Goal: Task Accomplishment & Management: Use online tool/utility

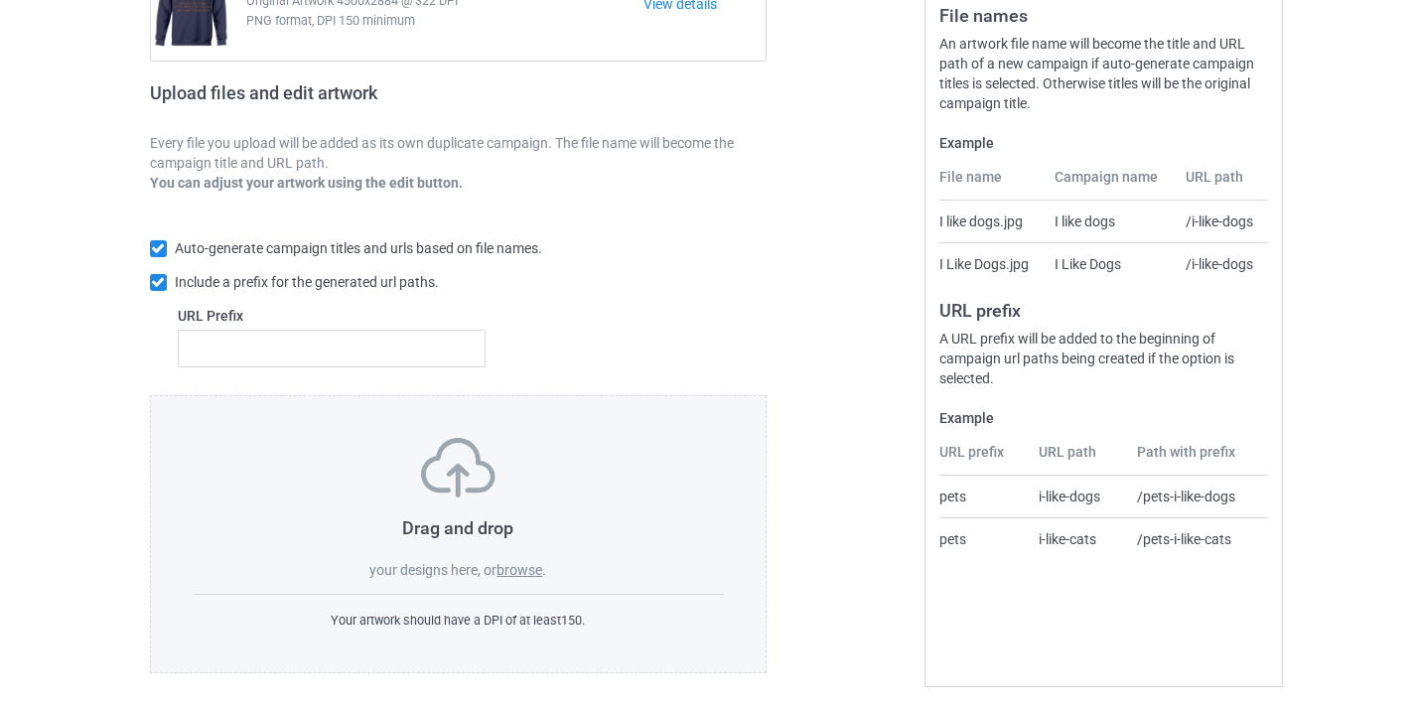
scroll to position [260, 0]
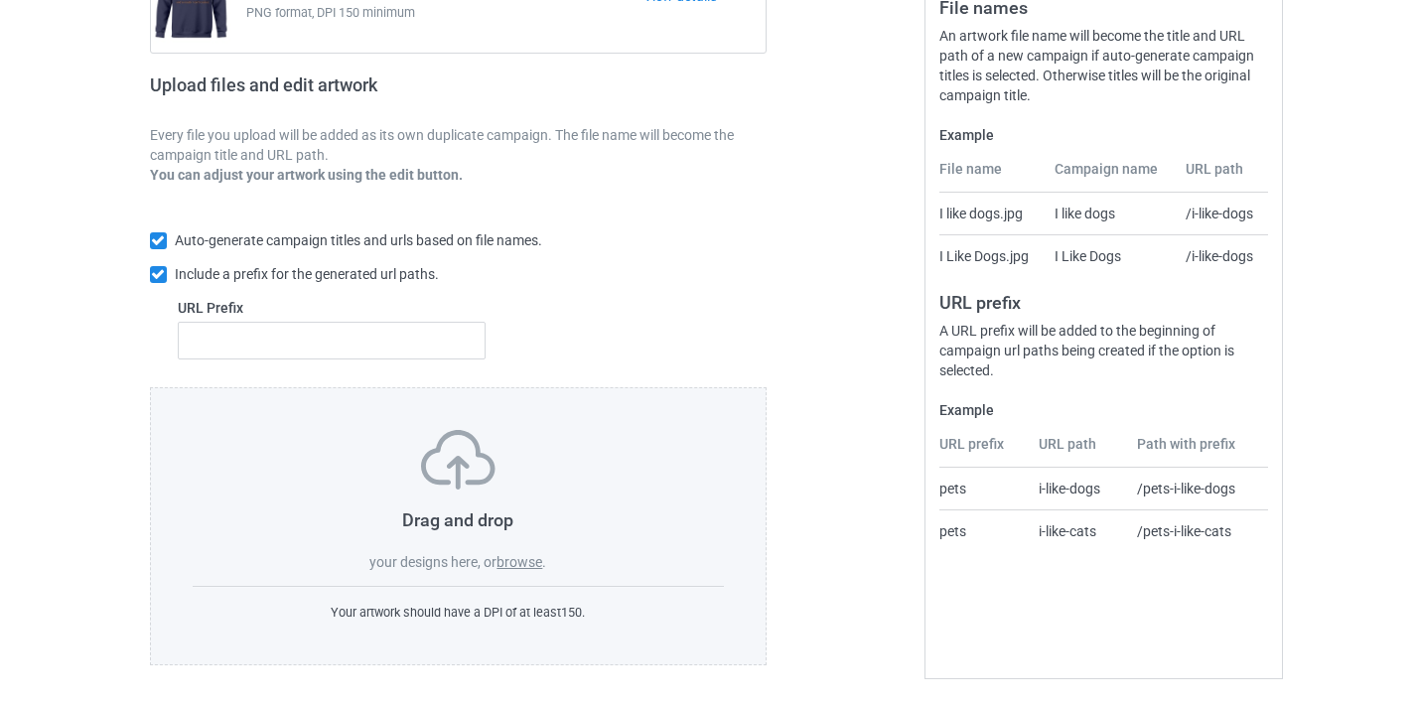
click at [545, 559] on span "." at bounding box center [544, 562] width 4 height 16
click at [535, 564] on label "browse" at bounding box center [519, 562] width 46 height 16
click at [0, 0] on input "browse" at bounding box center [0, 0] width 0 height 0
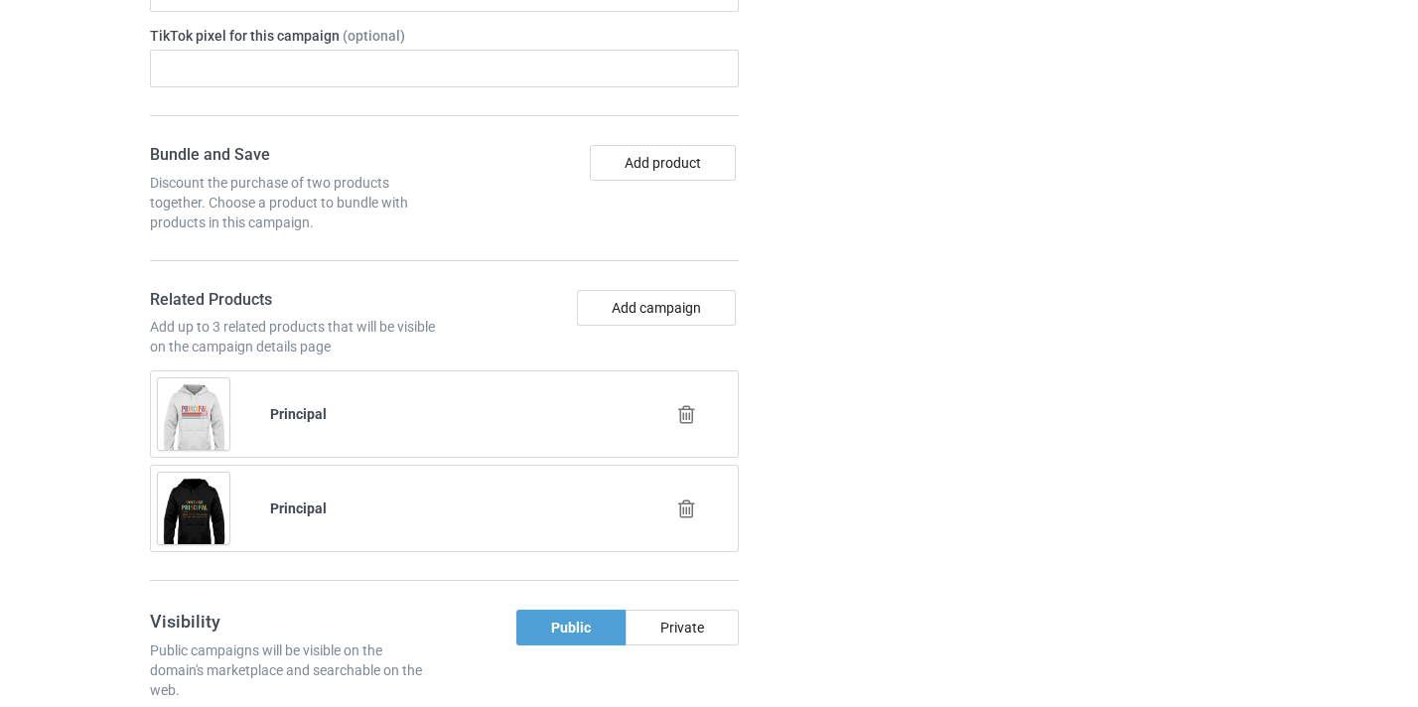
scroll to position [1364, 0]
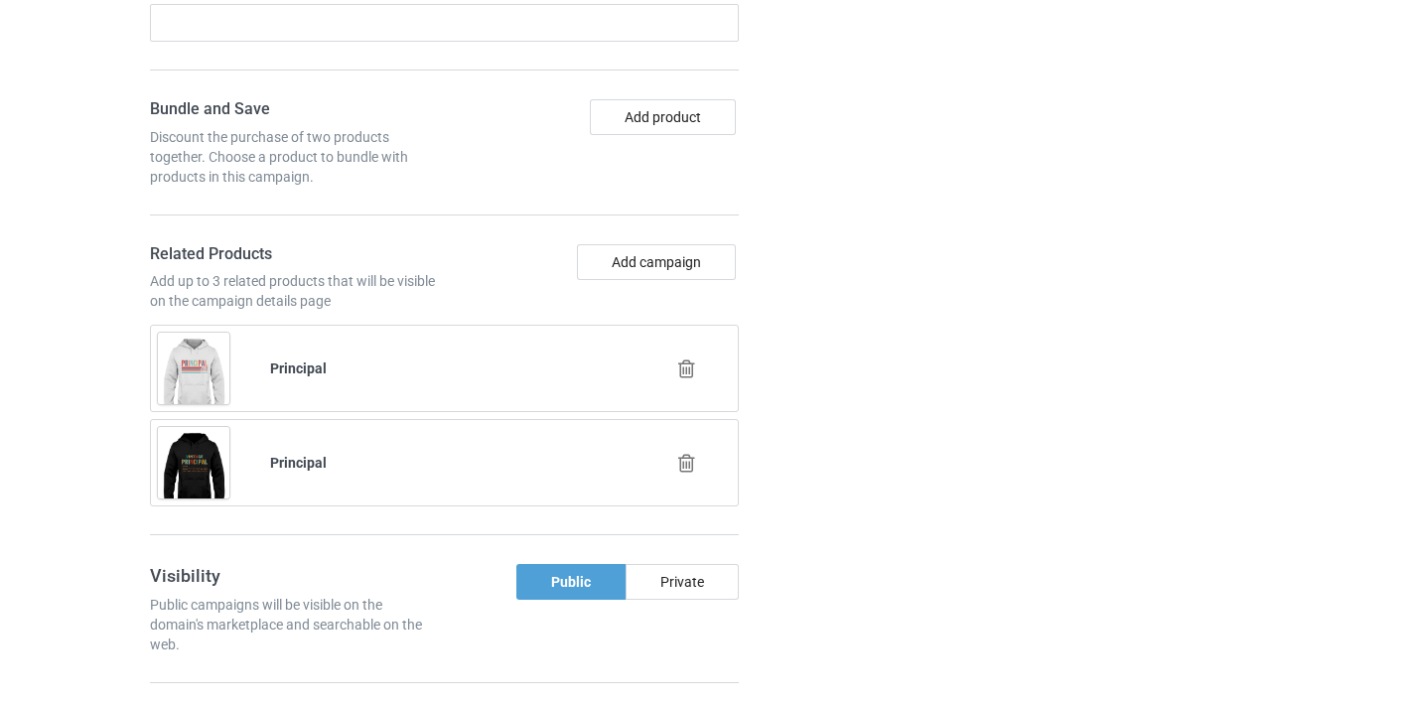
click at [694, 458] on icon at bounding box center [686, 463] width 25 height 21
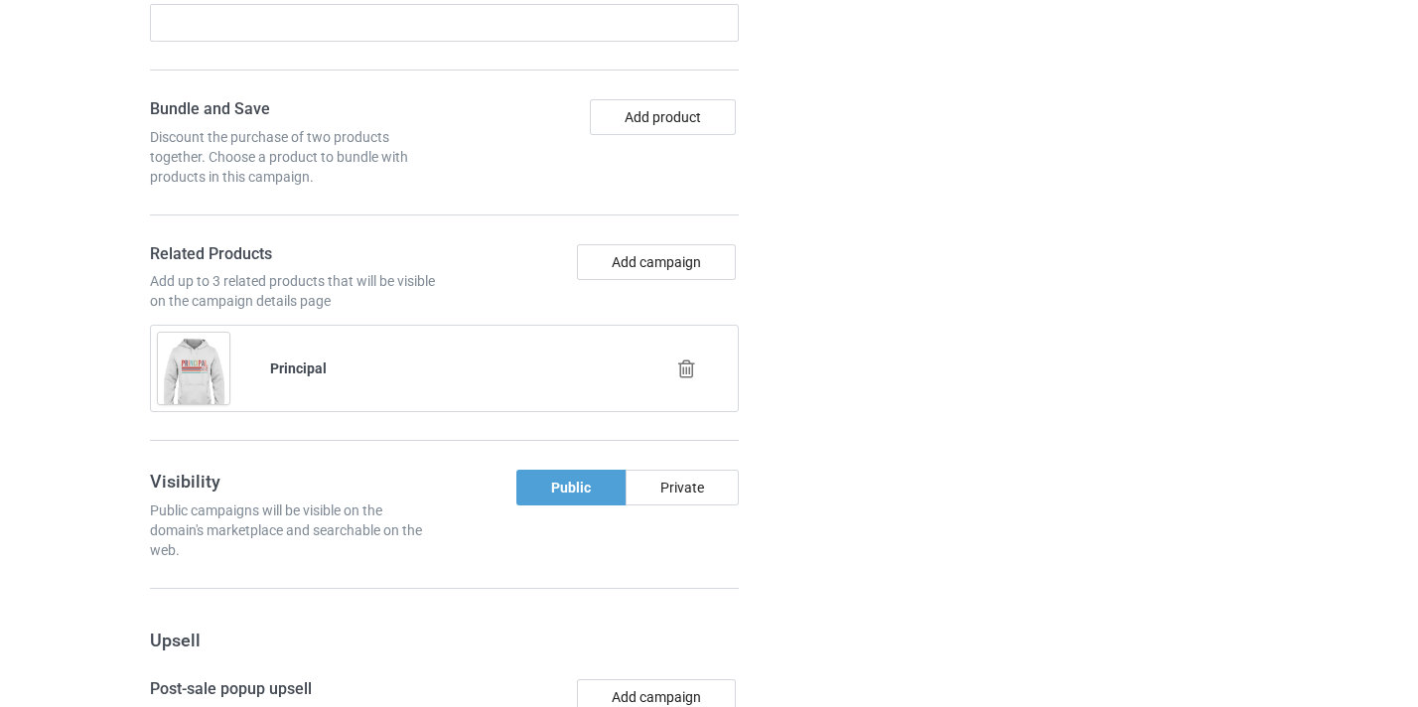
click at [692, 379] on icon at bounding box center [686, 368] width 25 height 21
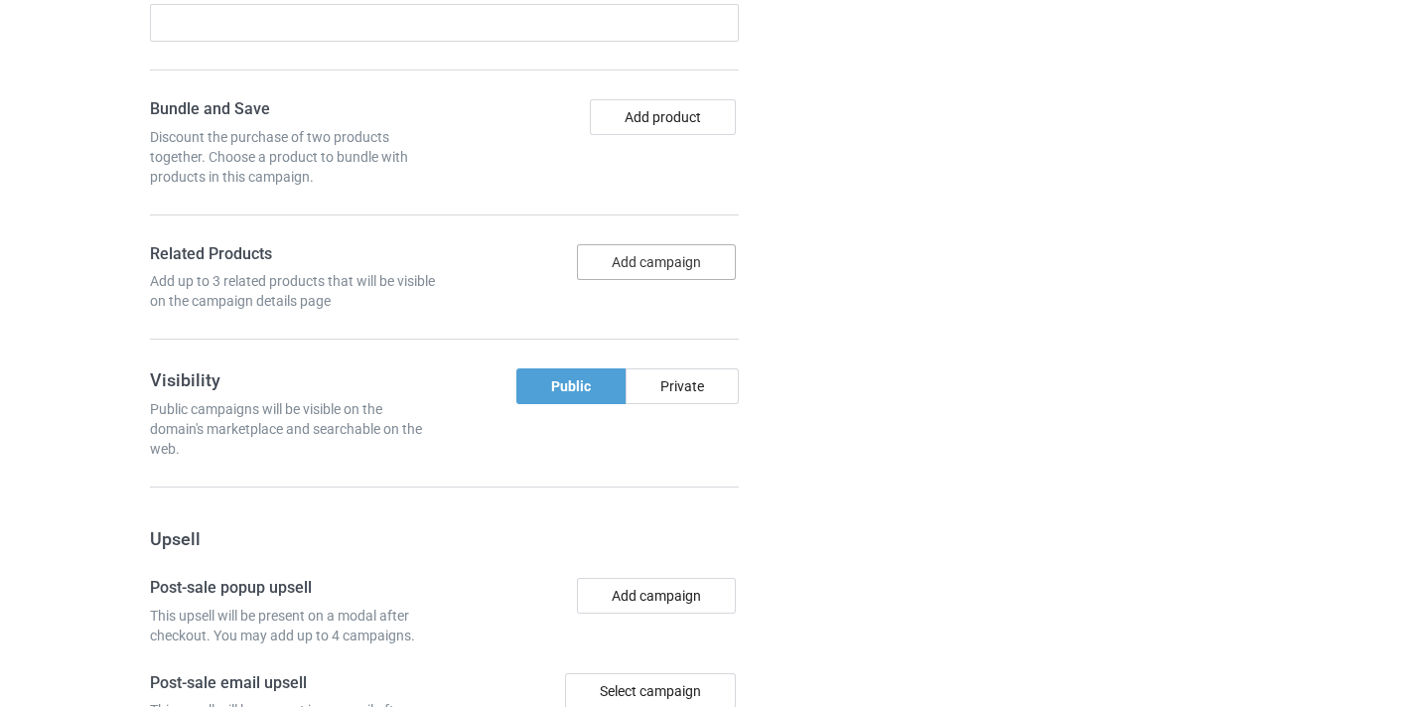
click at [675, 269] on button "Add campaign" at bounding box center [656, 262] width 159 height 36
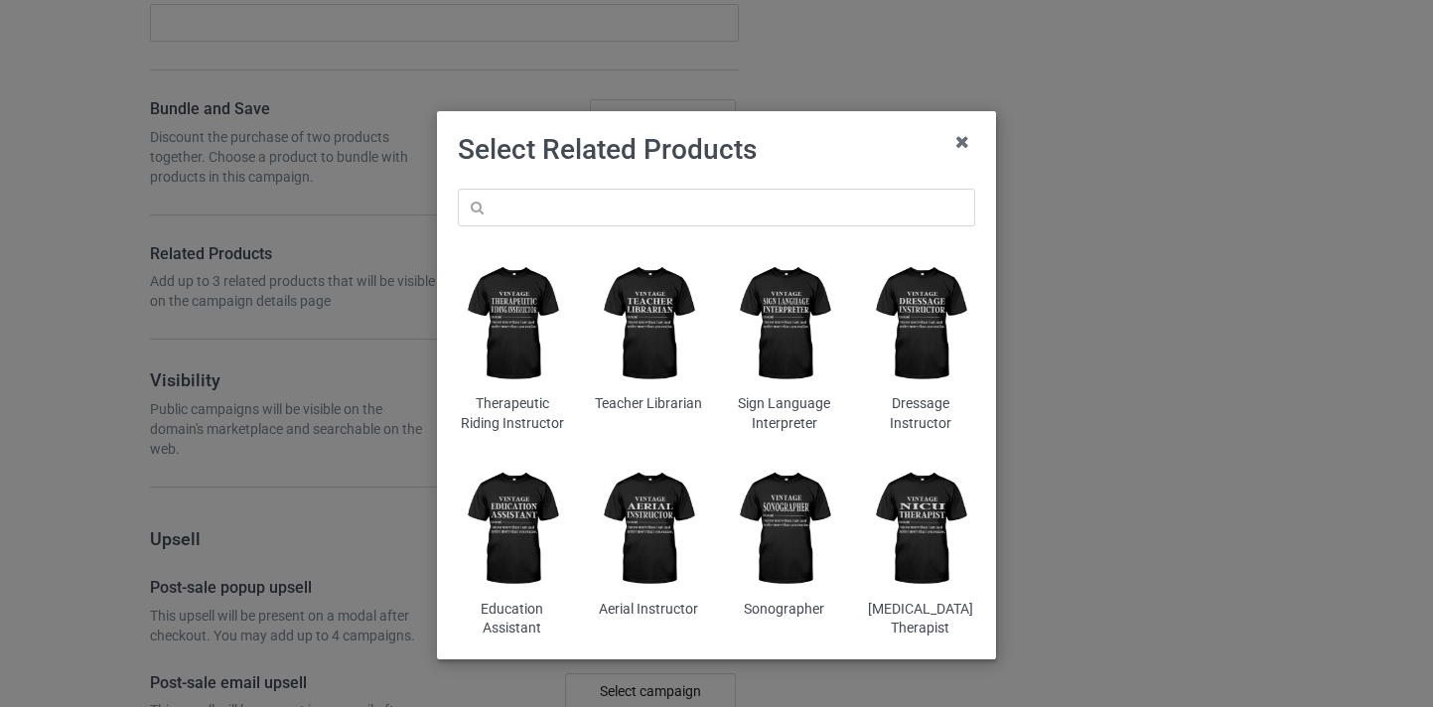
click at [632, 244] on div "Teacher Librarian" at bounding box center [648, 344] width 136 height 205
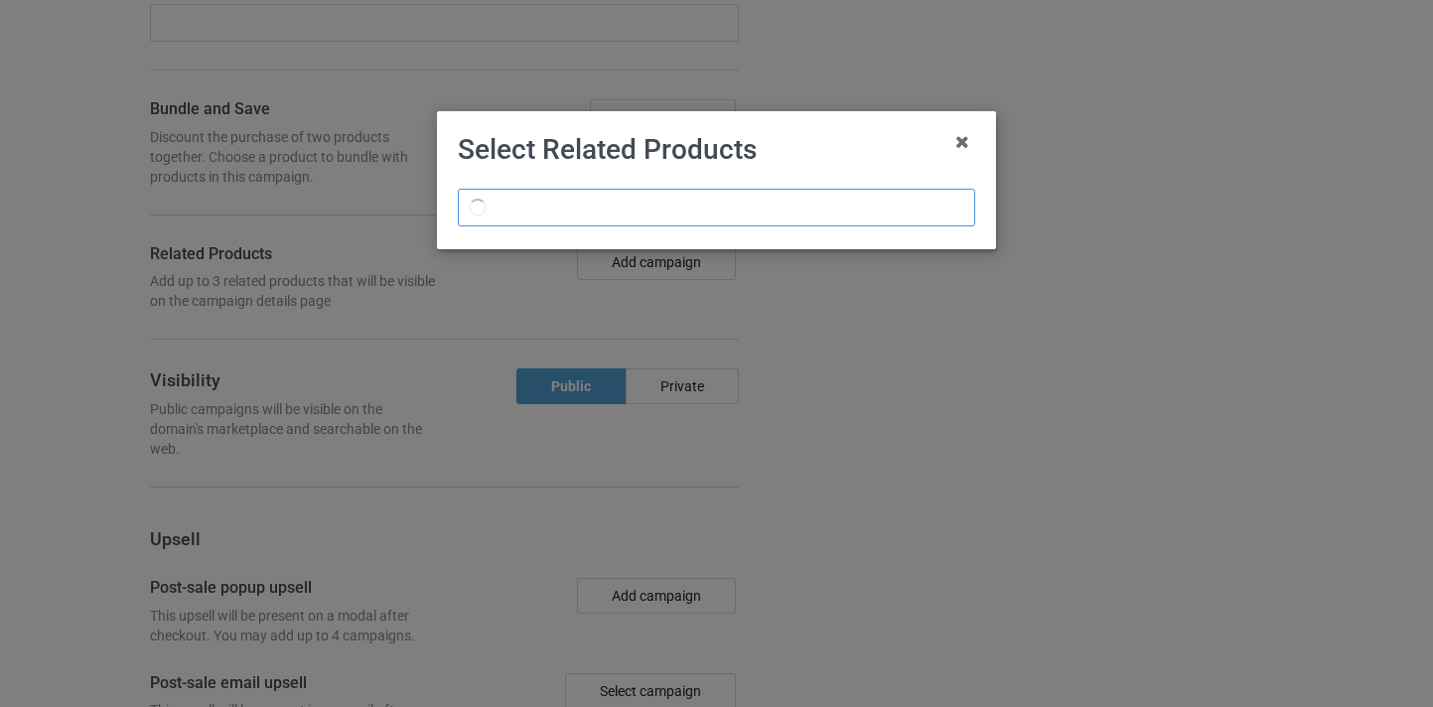
click at [632, 212] on input "text" at bounding box center [716, 208] width 517 height 38
drag, startPoint x: 961, startPoint y: 139, endPoint x: 888, endPoint y: 149, distance: 74.1
click at [960, 139] on icon at bounding box center [963, 142] width 32 height 32
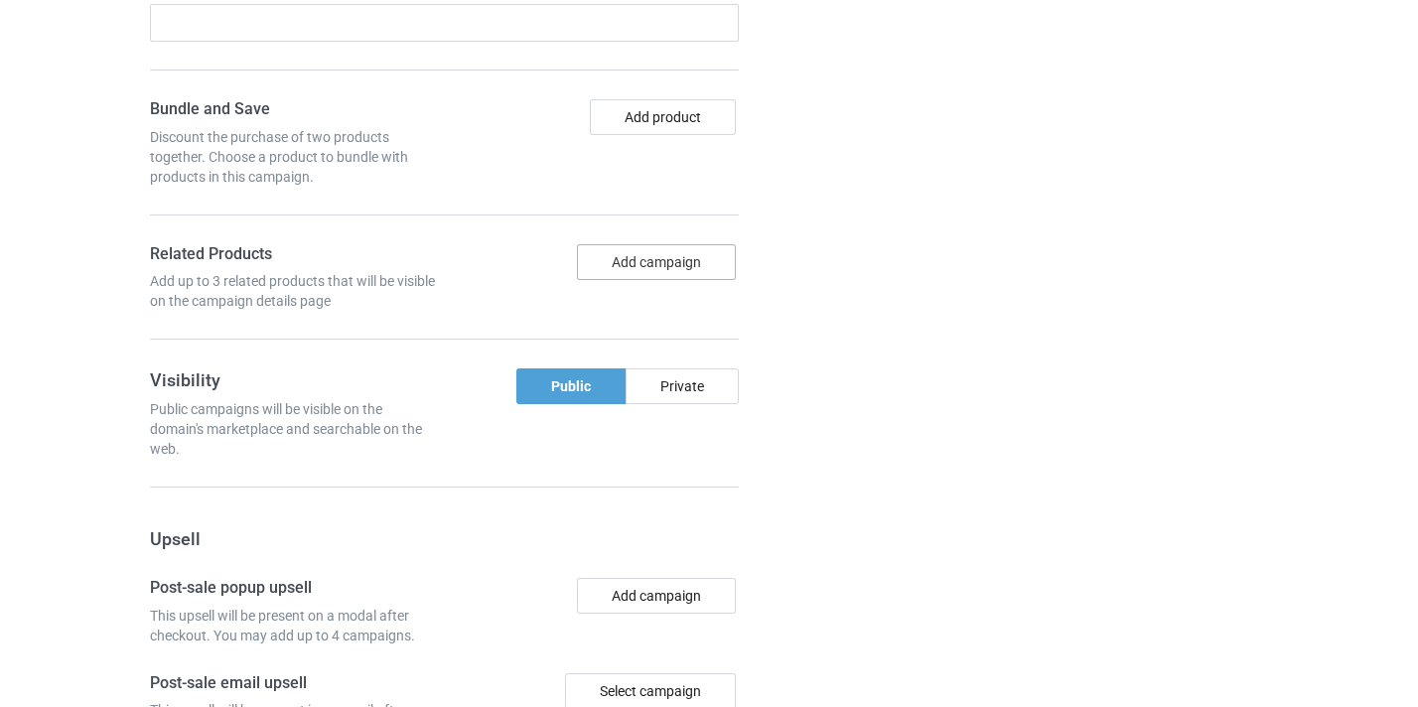
click at [649, 259] on button "Add campaign" at bounding box center [656, 262] width 159 height 36
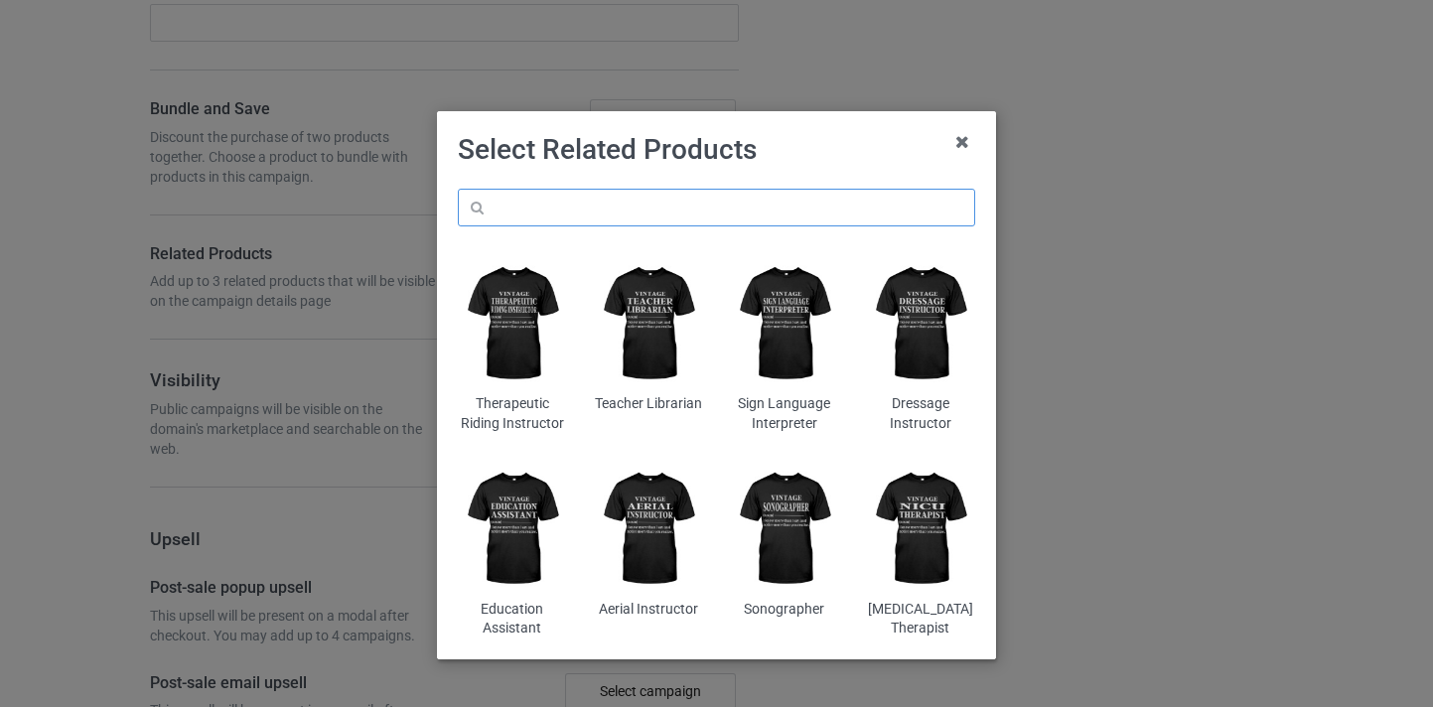
click at [709, 216] on input "text" at bounding box center [716, 208] width 517 height 38
paste input "Sociologist"
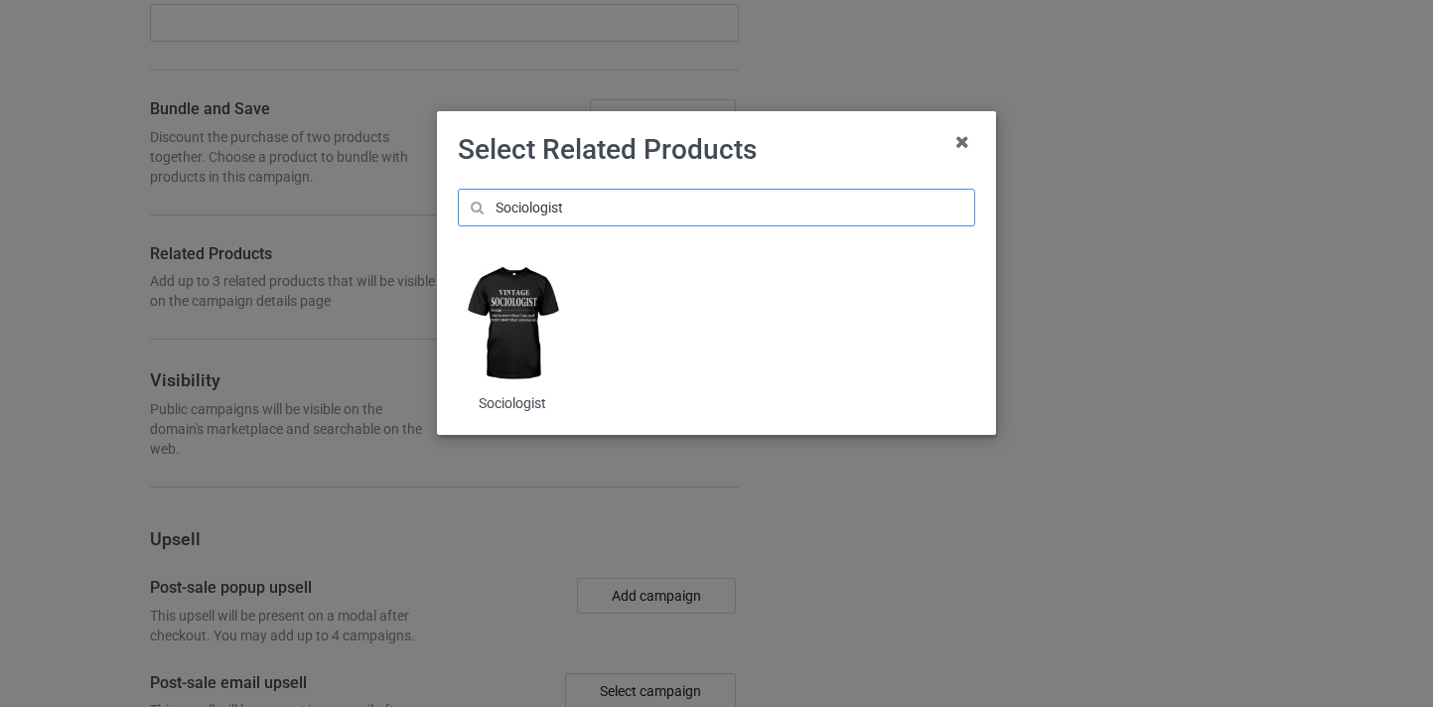
type input "Sociologist"
click at [522, 338] on img at bounding box center [512, 323] width 108 height 135
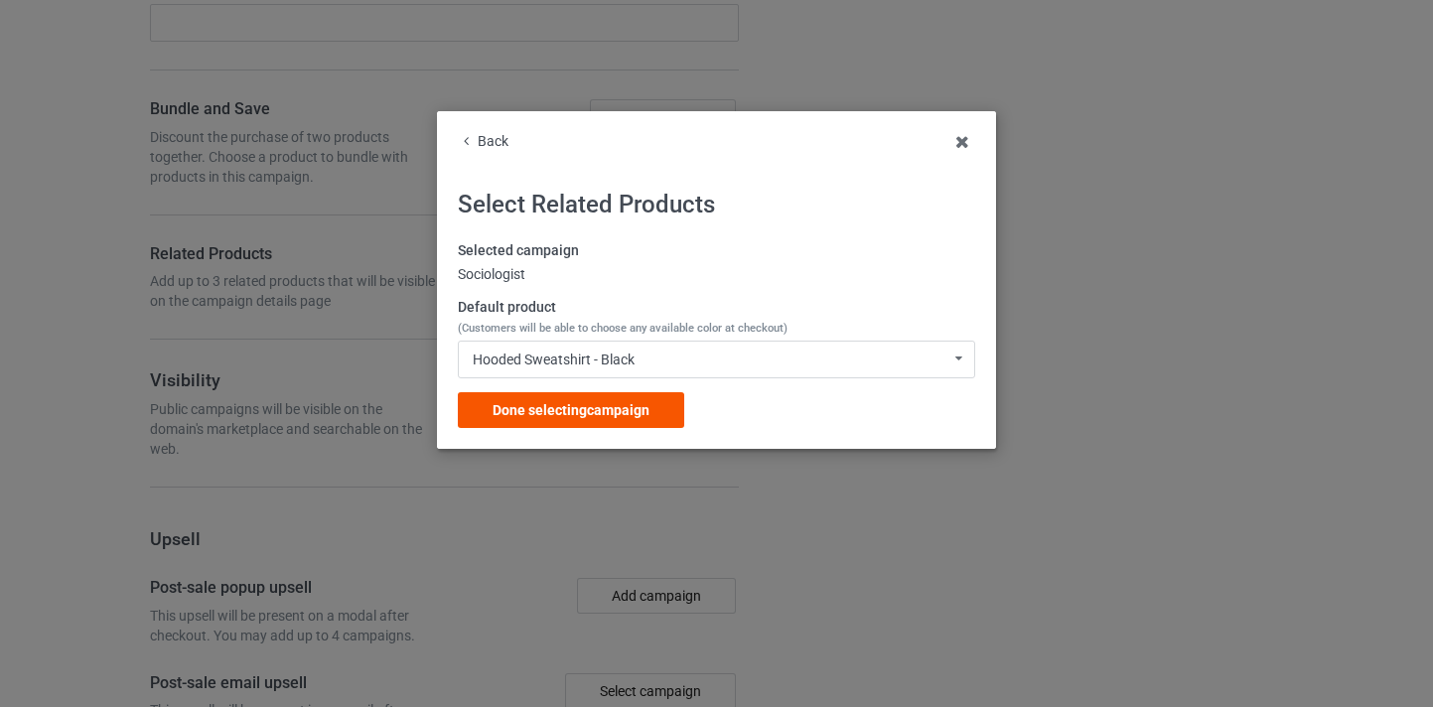
click at [654, 406] on div "Done selecting campaign" at bounding box center [571, 410] width 226 height 36
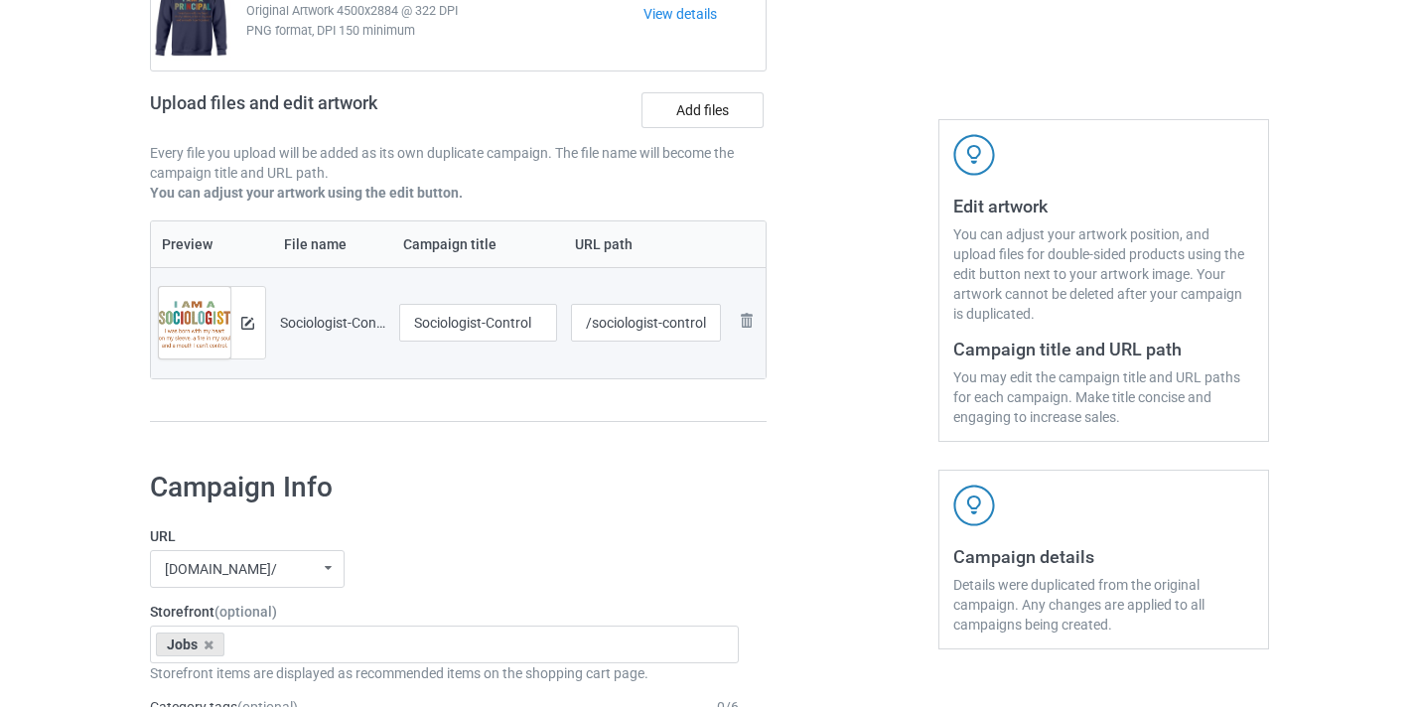
scroll to position [241, 0]
click at [518, 329] on input "Sociologist-Control" at bounding box center [478, 324] width 159 height 38
type input "Sociologist"
click at [691, 328] on input "/sociologist-control" at bounding box center [646, 324] width 150 height 38
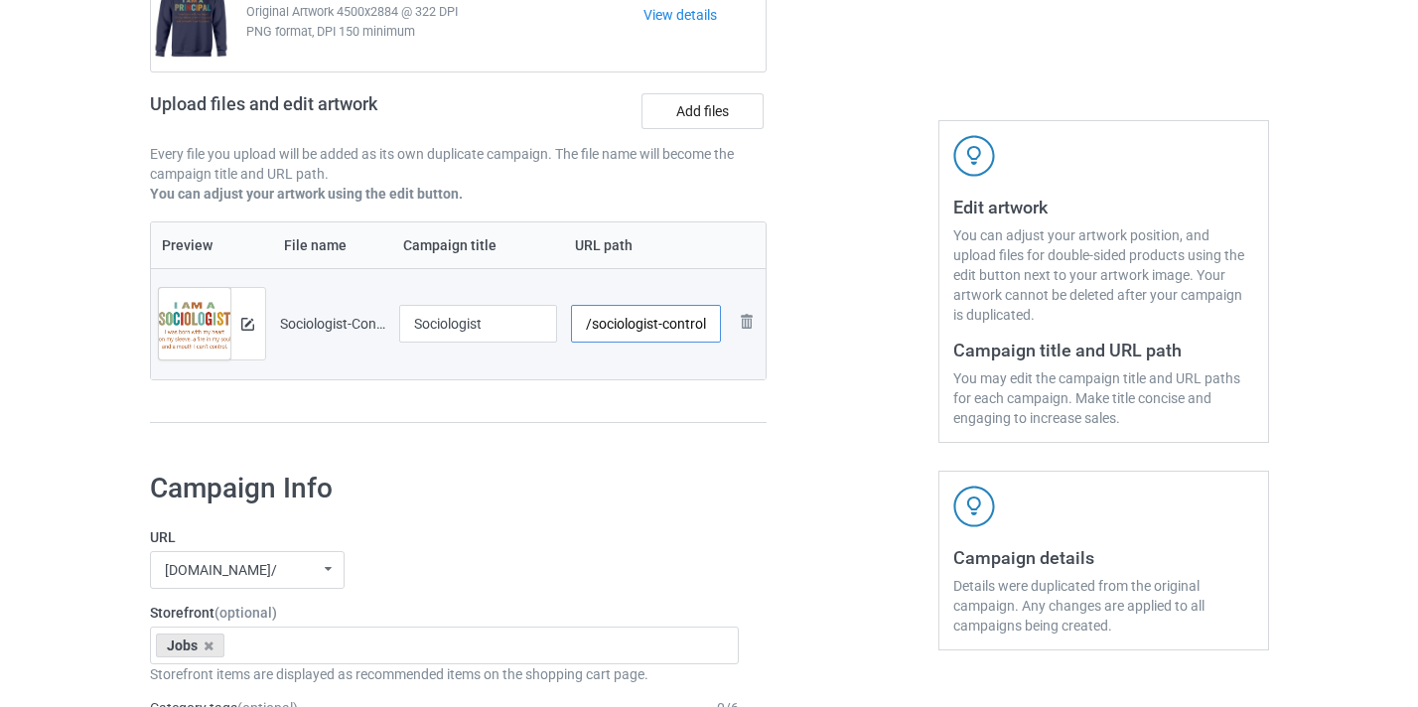
click at [691, 328] on input "/sociologist-control" at bounding box center [646, 324] width 150 height 38
type input "/sociologist10"
click at [831, 316] on div at bounding box center [851, 177] width 143 height 559
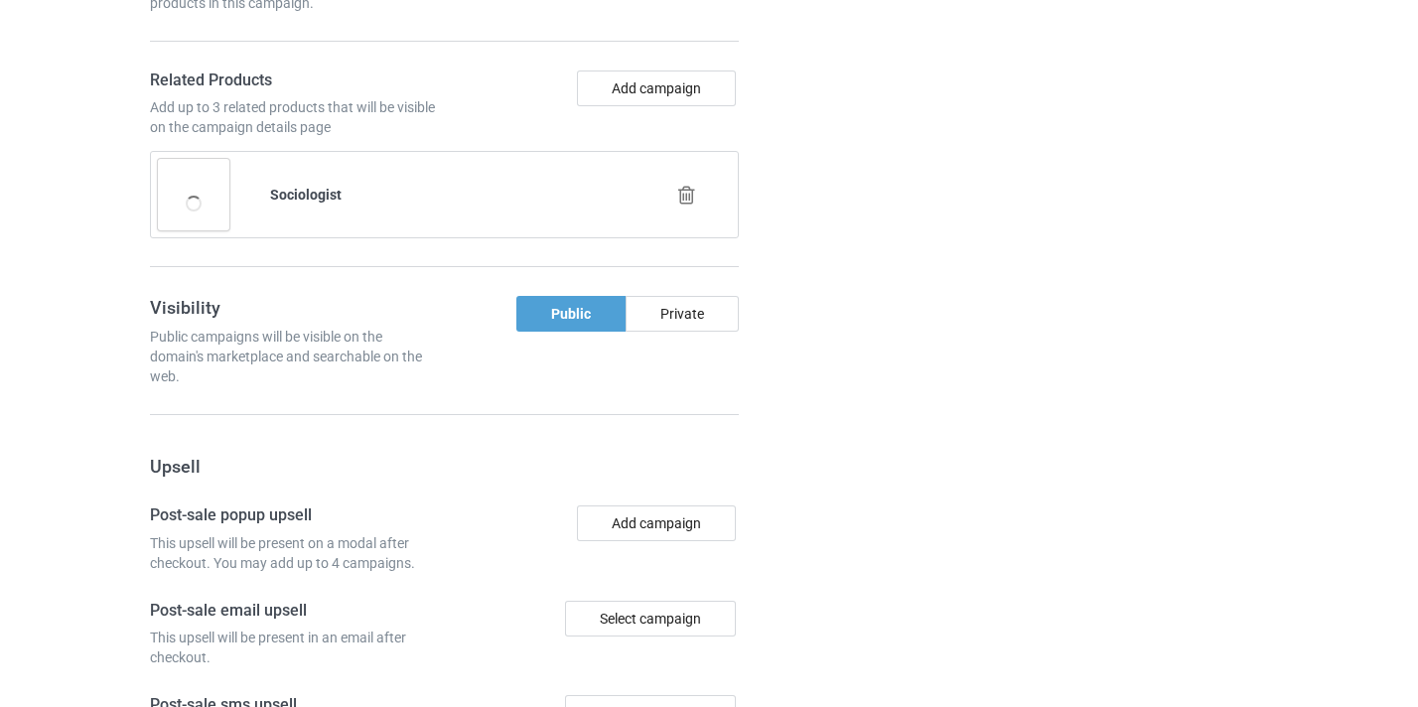
scroll to position [1942, 0]
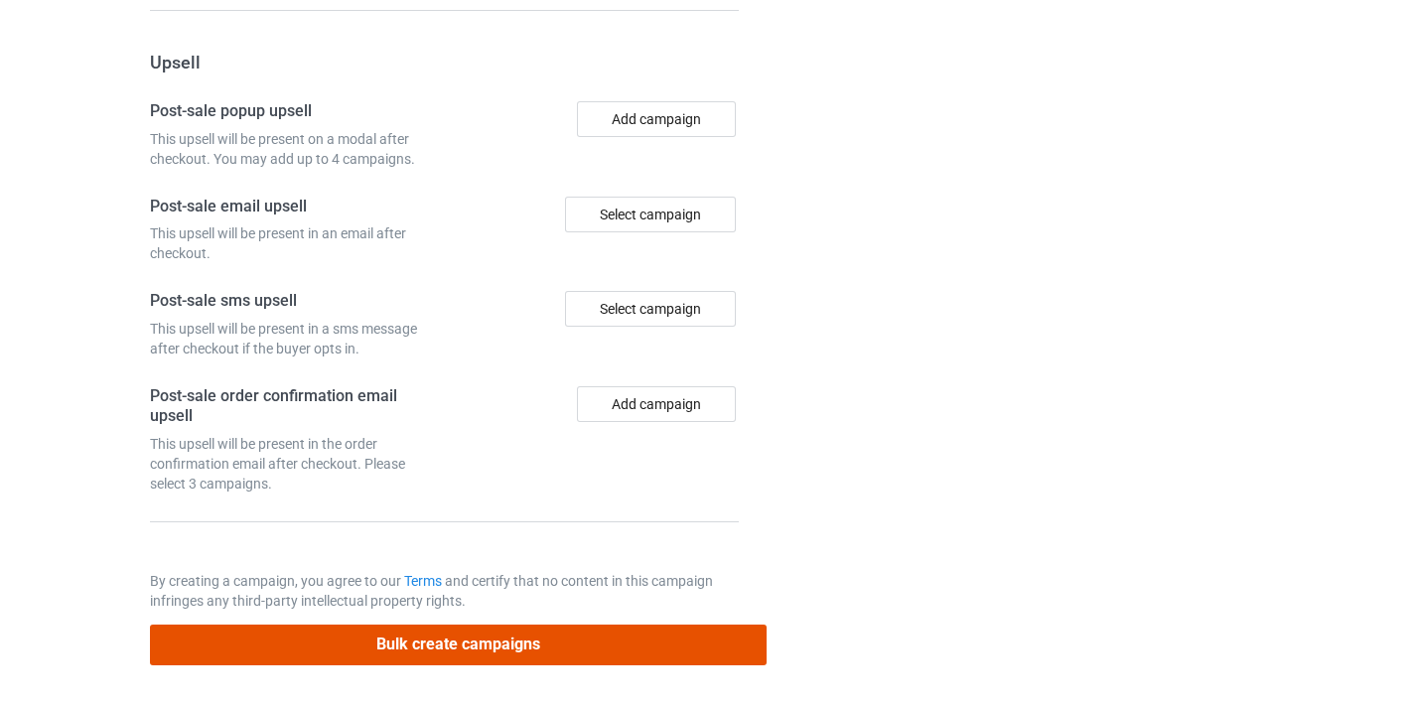
click at [637, 643] on button "Bulk create campaigns" at bounding box center [458, 644] width 617 height 41
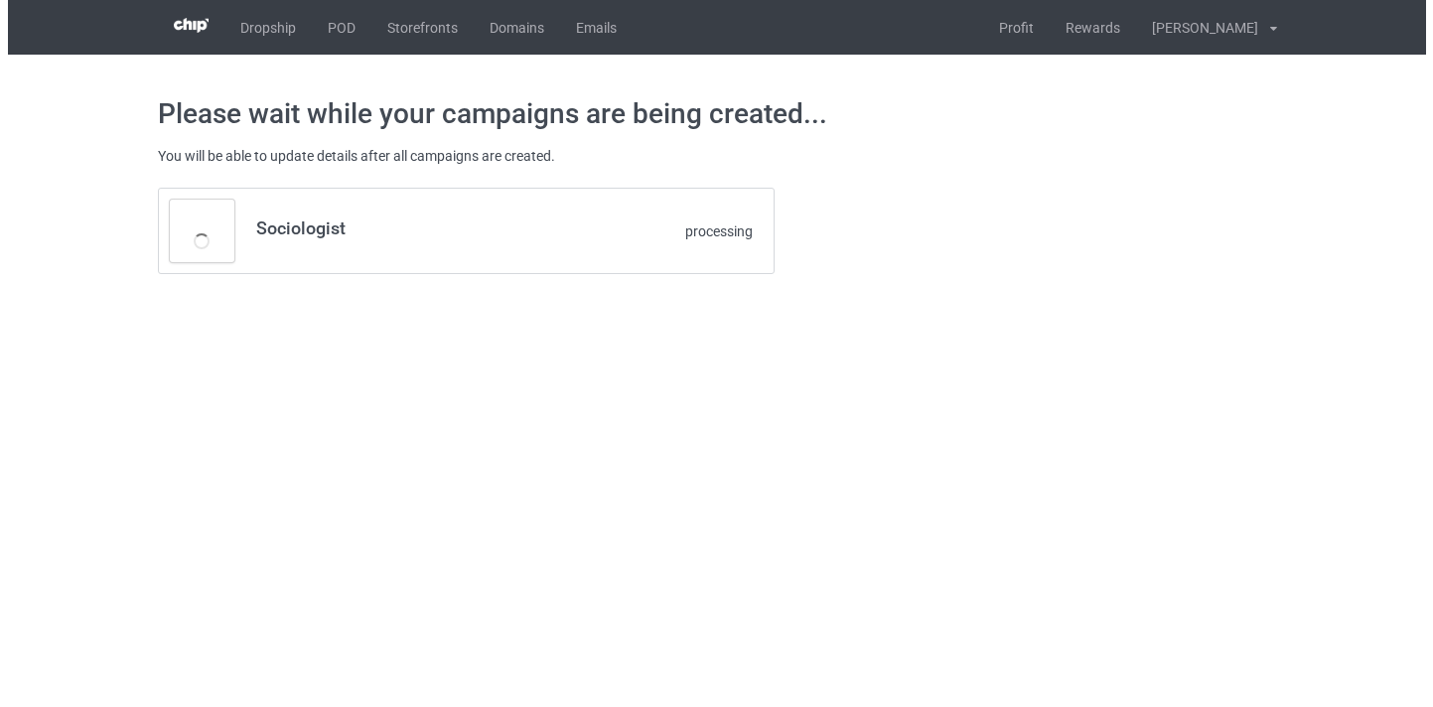
scroll to position [0, 0]
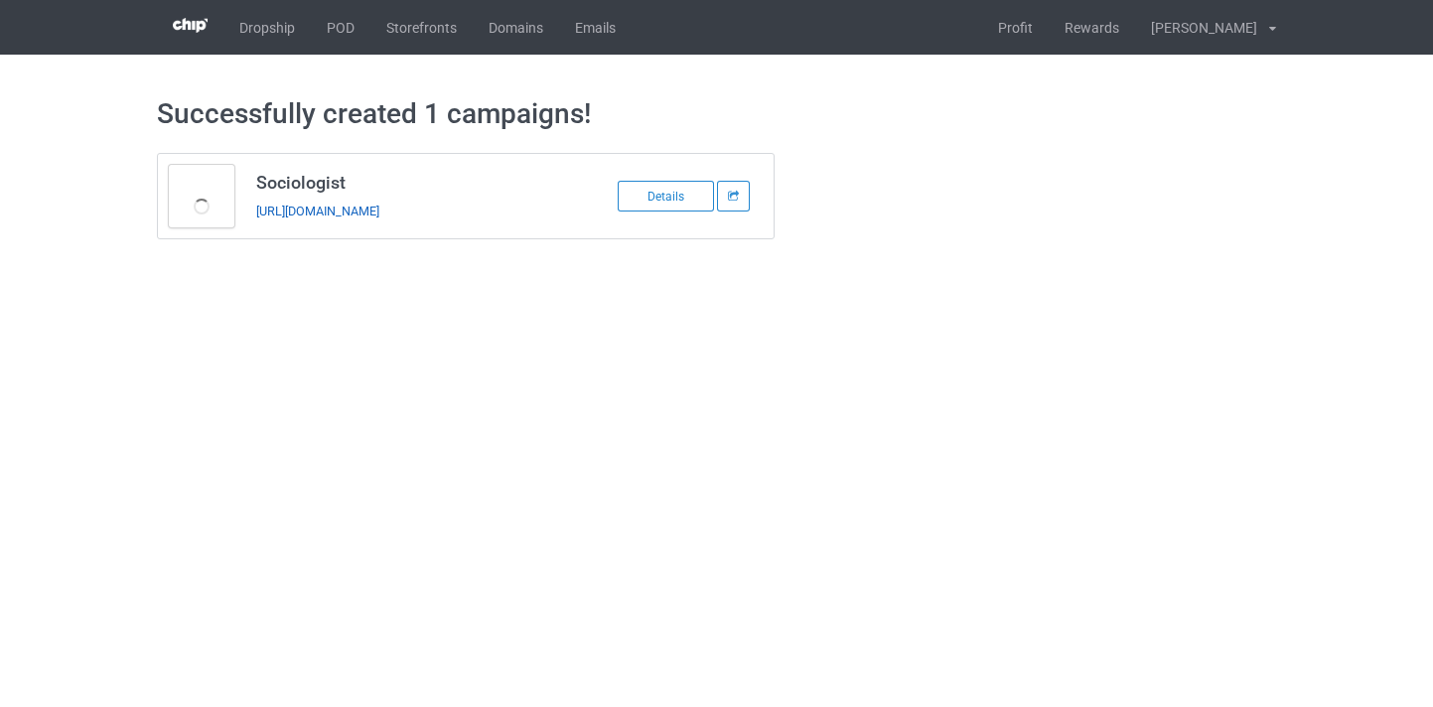
click at [367, 210] on link "[URL][DOMAIN_NAME]" at bounding box center [317, 211] width 123 height 15
